Goal: Transaction & Acquisition: Download file/media

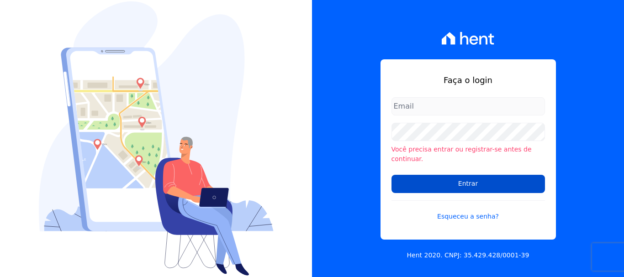
type input "[EMAIL_ADDRESS][DOMAIN_NAME]"
click at [467, 180] on input "Entrar" at bounding box center [469, 184] width 154 height 18
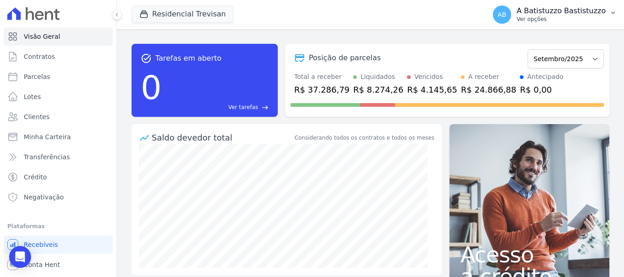
click at [506, 15] on span "AB" at bounding box center [502, 14] width 9 height 6
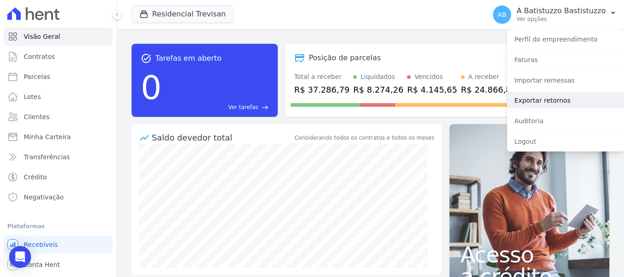
click at [516, 99] on link "Exportar retornos" at bounding box center [565, 100] width 117 height 16
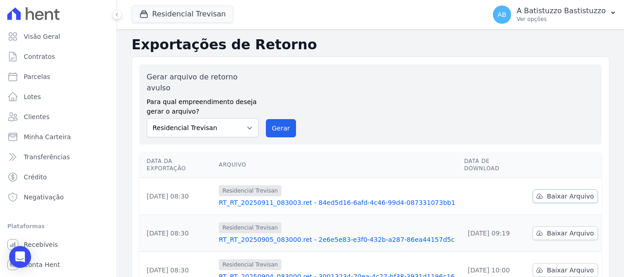
click at [570, 192] on span "Baixar Arquivo" at bounding box center [570, 196] width 47 height 9
click at [316, 198] on link "RT_RT_20250911_083003.ret - 84ed5d16-6afd-4c46-99d4-087331073bb1" at bounding box center [338, 202] width 238 height 9
